Goal: Use online tool/utility: Utilize a website feature to perform a specific function

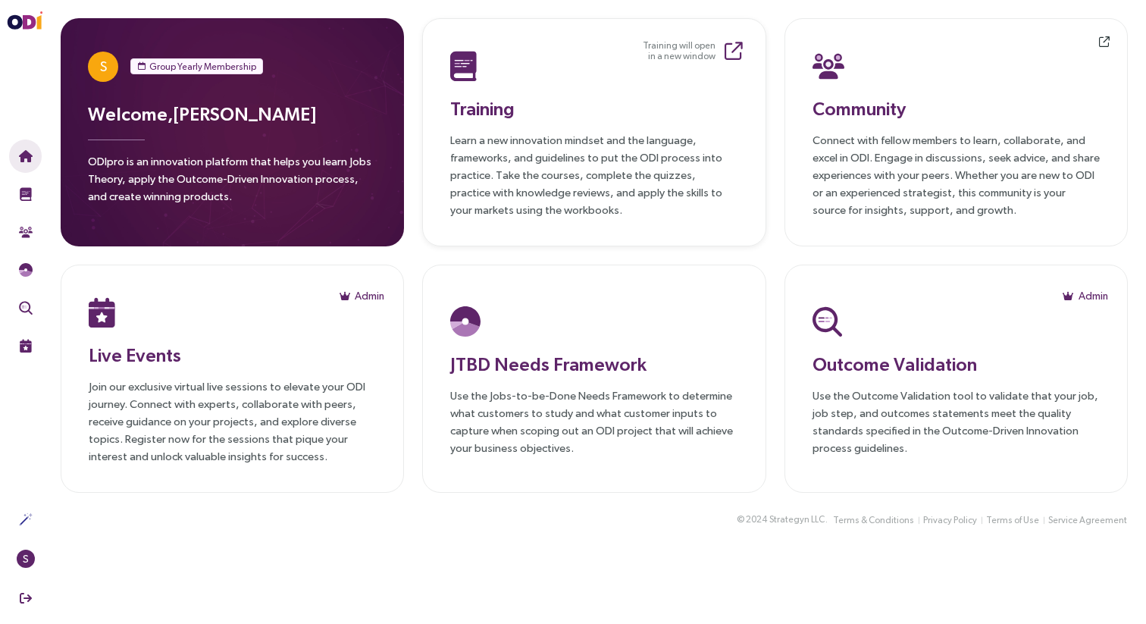
click at [559, 127] on div "Training Learn a new innovation mindset and the language, frameworks, and guide…" at bounding box center [593, 132] width 287 height 172
click at [926, 187] on p "Connect with fellow members to learn, collaborate, and excel in ODI. Engage in …" at bounding box center [956, 174] width 287 height 87
click at [227, 400] on p "Join our exclusive virtual live sessions to elevate your ODI journey. Connect w…" at bounding box center [232, 420] width 287 height 87
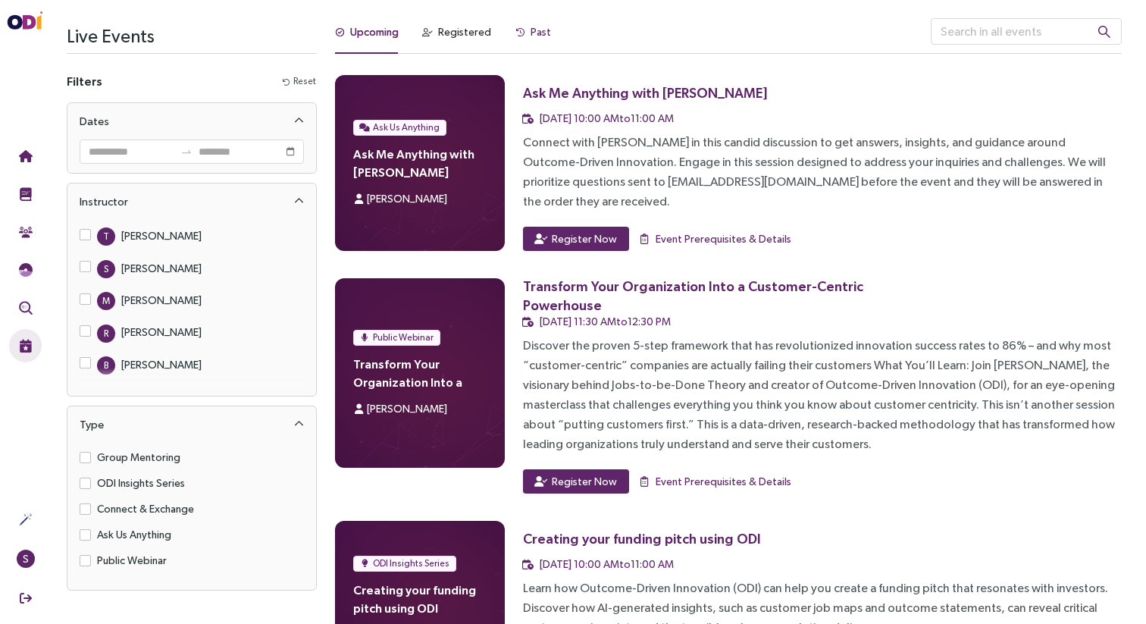
click at [525, 27] on div "Past" at bounding box center [533, 31] width 36 height 17
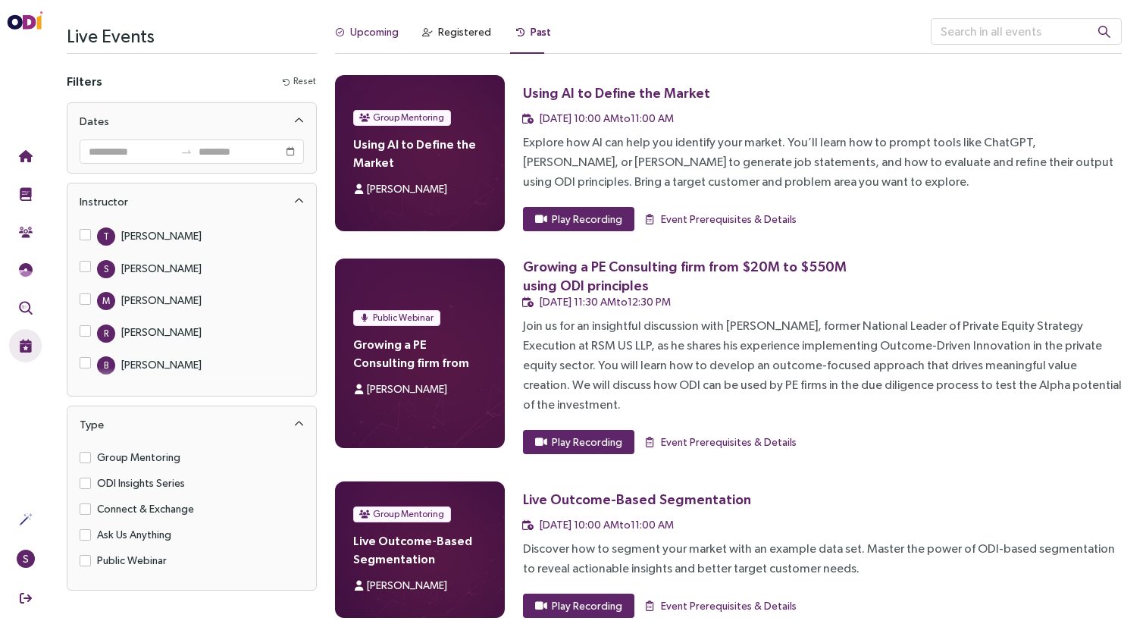
click at [369, 38] on div "Upcoming" at bounding box center [374, 31] width 49 height 17
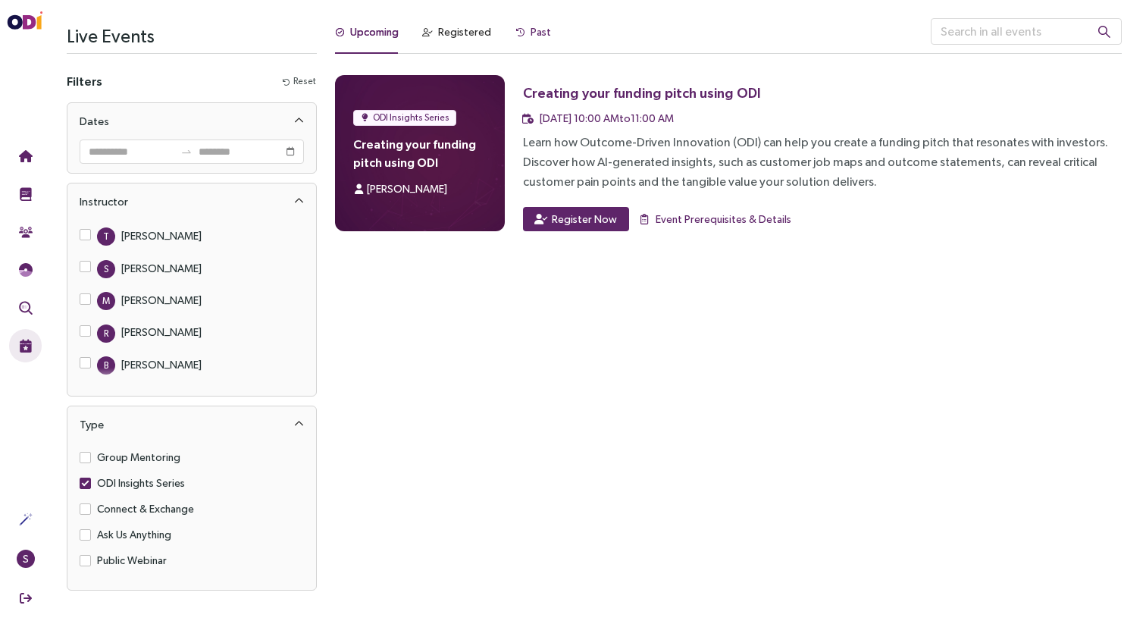
click at [536, 30] on div "Past" at bounding box center [541, 31] width 20 height 17
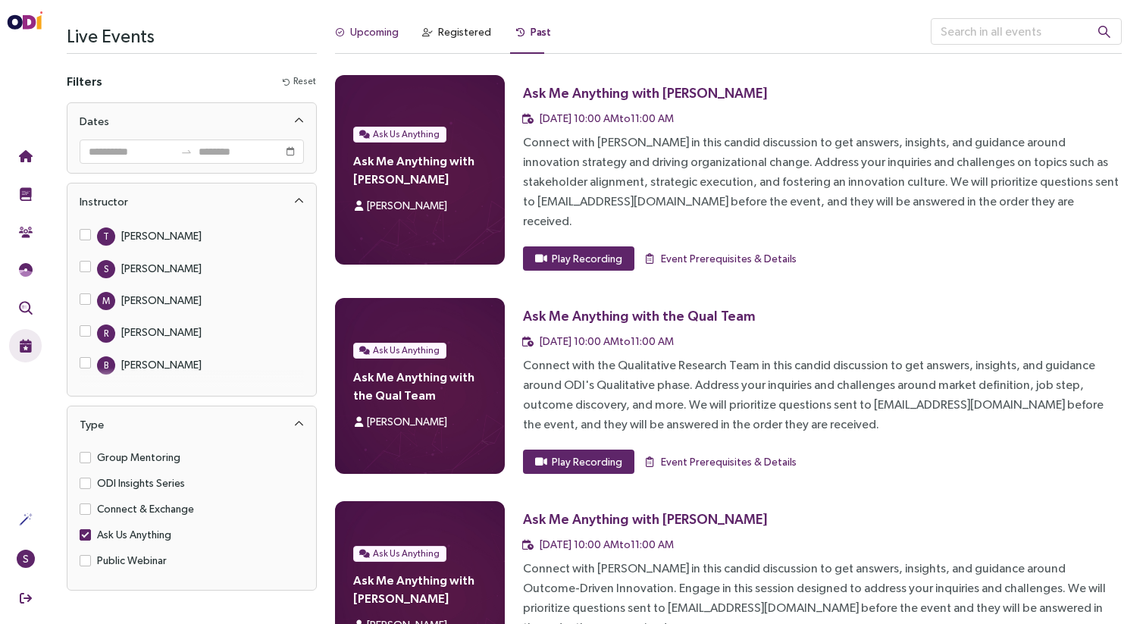
click at [392, 26] on div "Upcoming" at bounding box center [374, 31] width 49 height 17
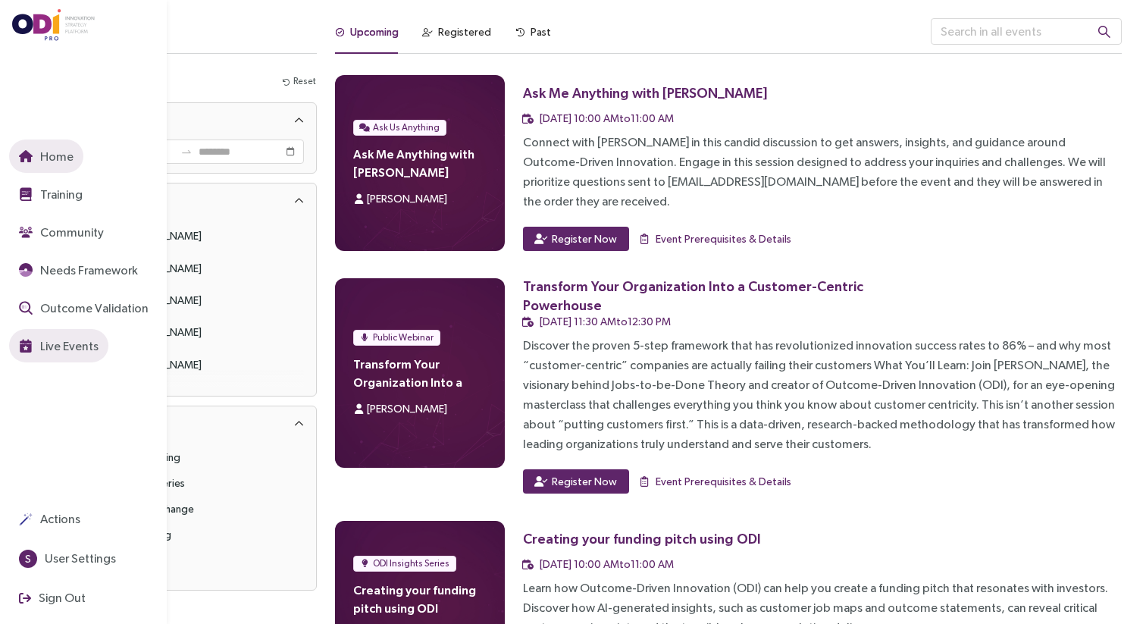
click at [28, 158] on icon "button" at bounding box center [26, 156] width 14 height 12
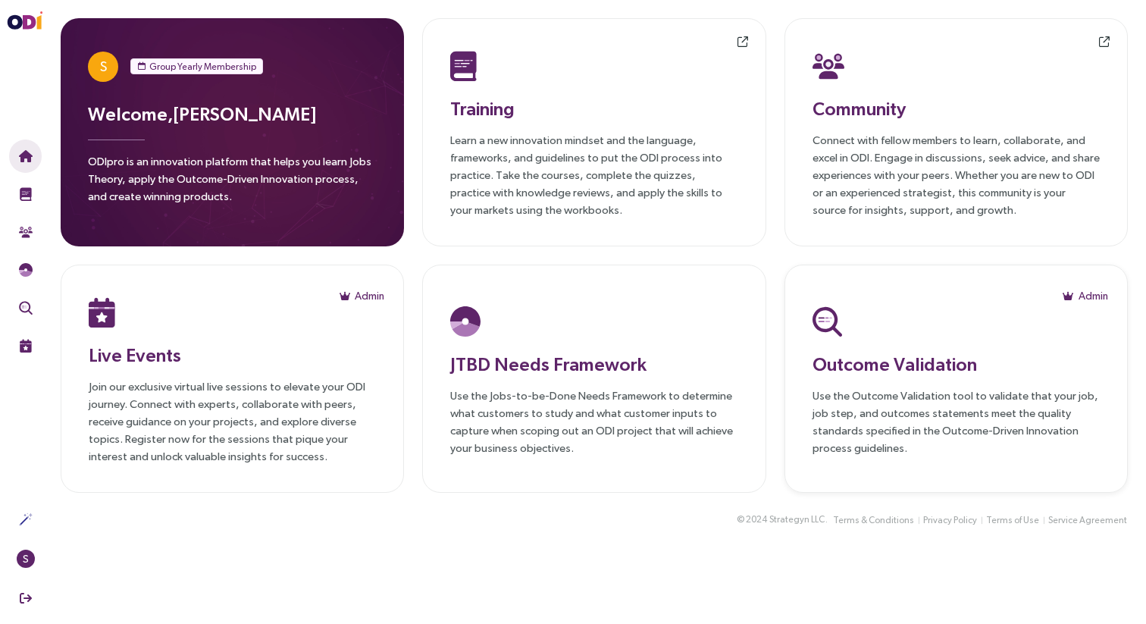
click at [904, 395] on p "Use the Outcome Validation tool to validate that your job, job step, and outcom…" at bounding box center [956, 422] width 287 height 70
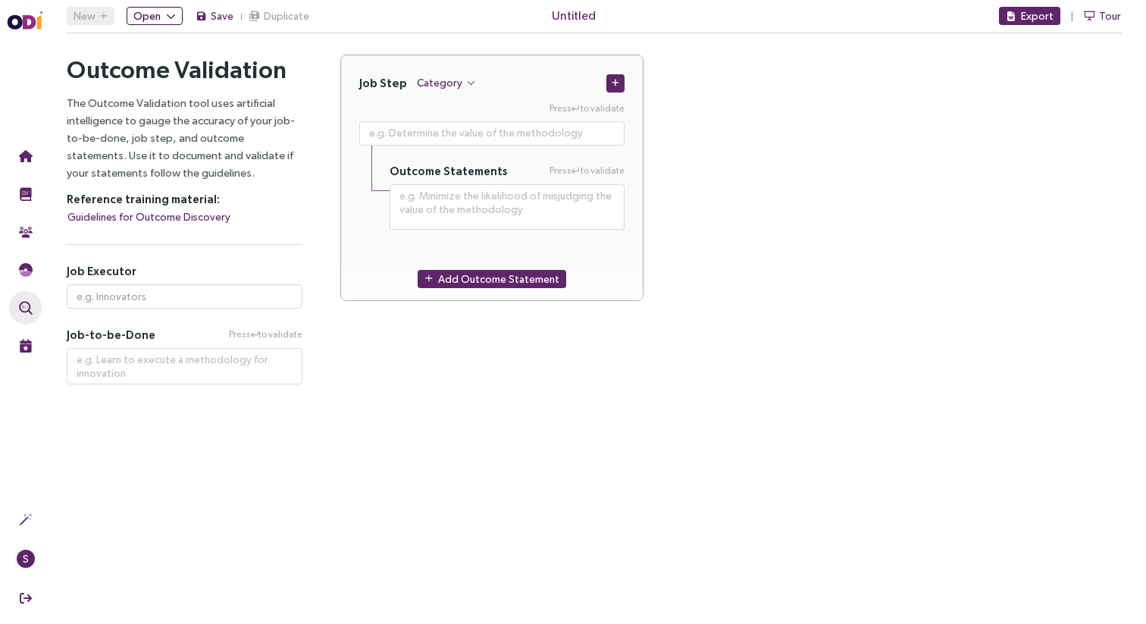
click at [155, 14] on span "Open" at bounding box center [146, 16] width 27 height 17
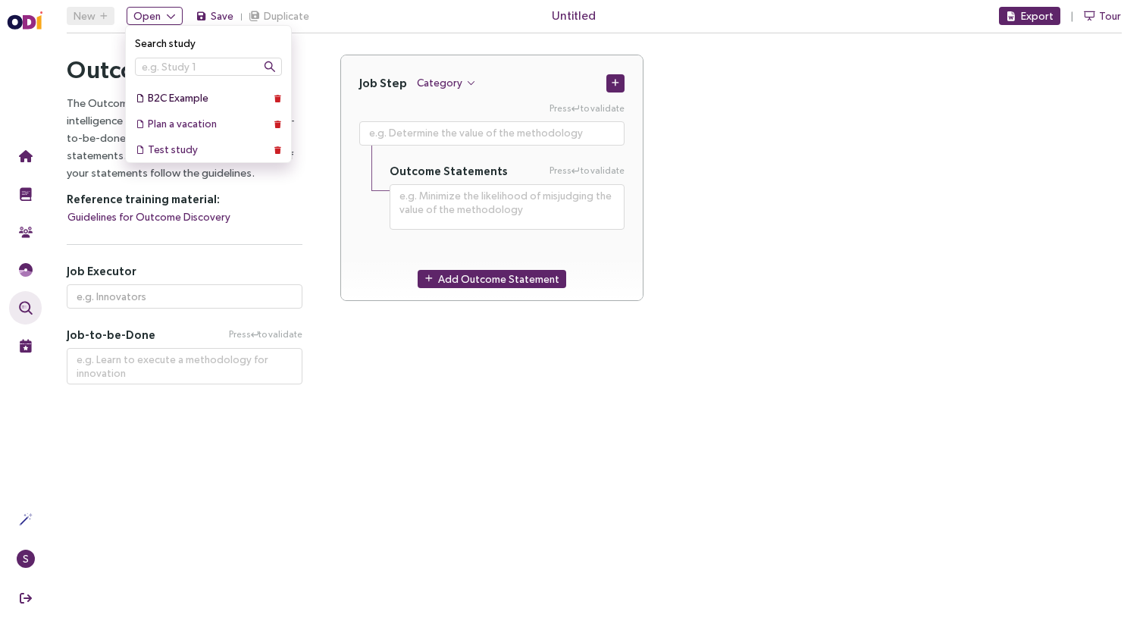
click at [207, 100] on div "B2C Example" at bounding box center [208, 97] width 121 height 17
type textarea "**********"
type input "Pet Owners"
type textarea "Provide nutrition for a pet"
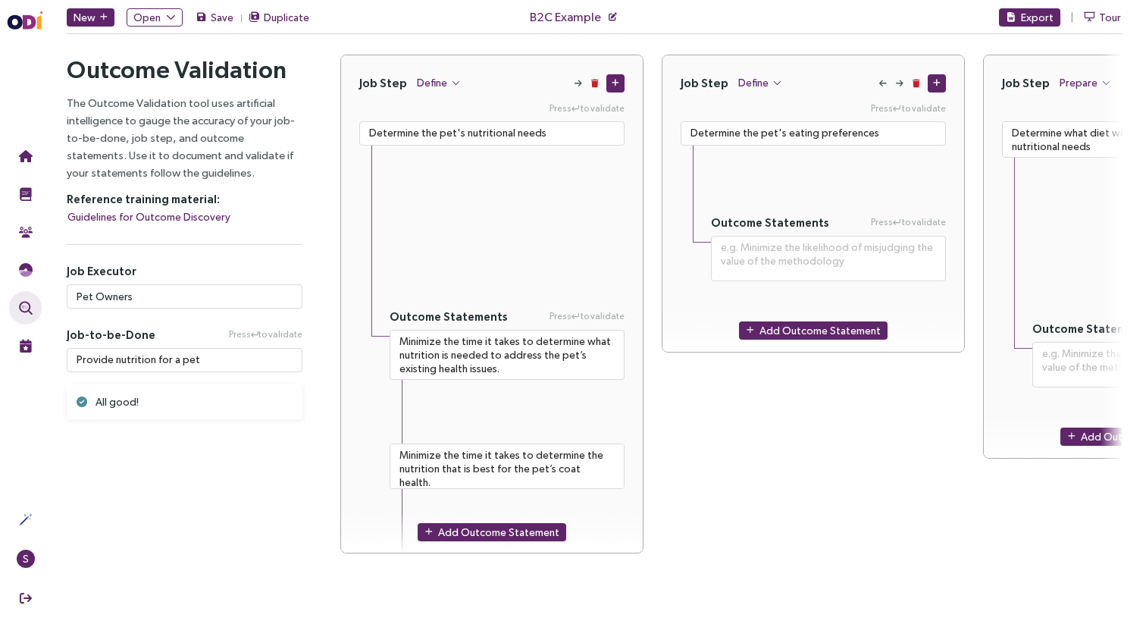
type textarea "**********"
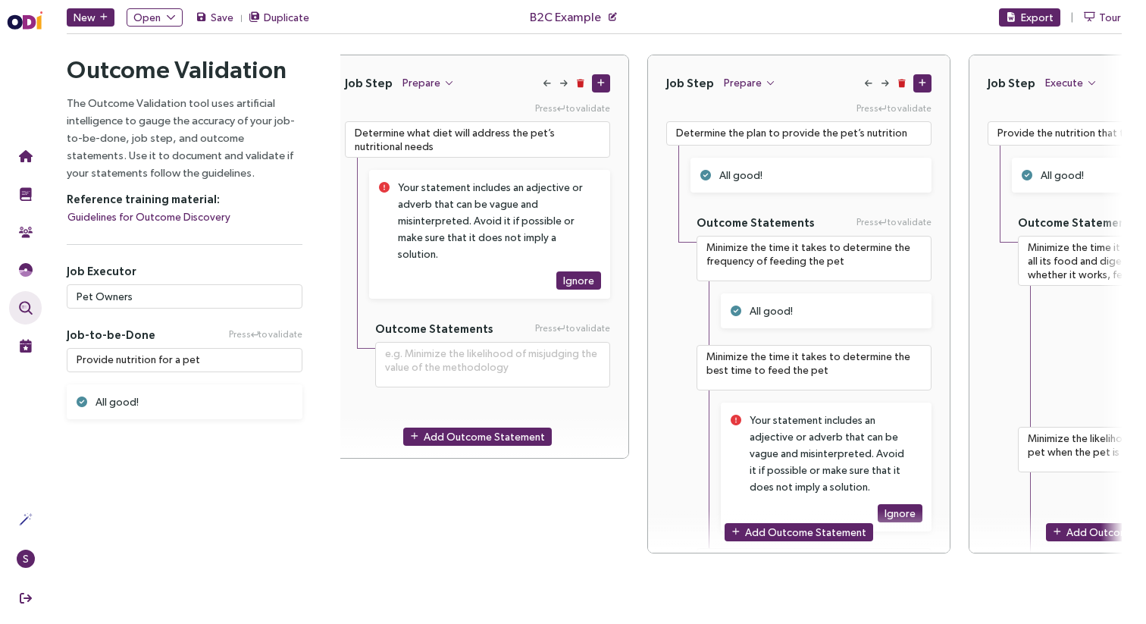
scroll to position [0, 851]
